Goal: Task Accomplishment & Management: Manage account settings

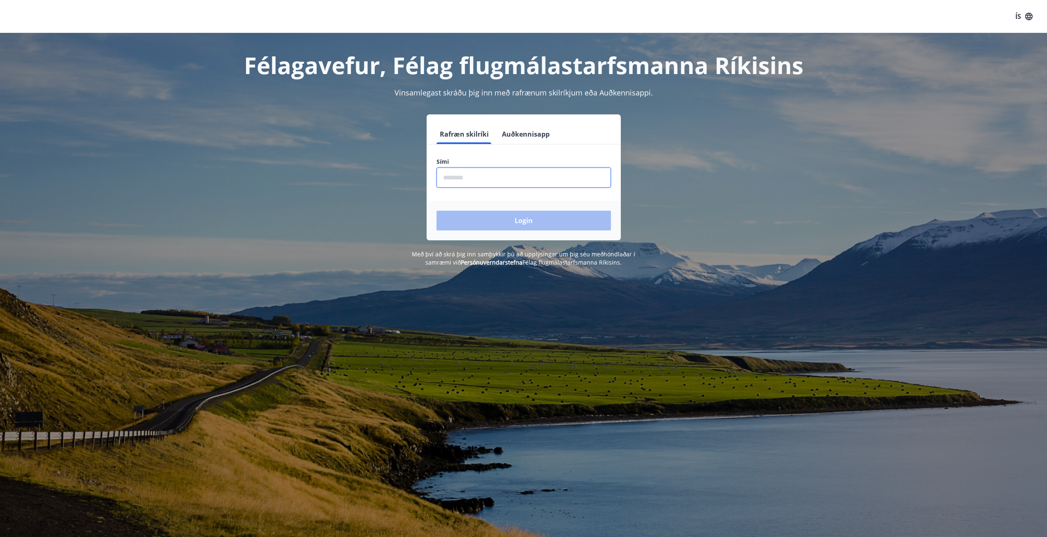
click at [452, 179] on input "phone" at bounding box center [524, 178] width 174 height 20
type input "********"
click at [437, 211] on button "Login" at bounding box center [524, 221] width 174 height 20
